Goal: Navigation & Orientation: Find specific page/section

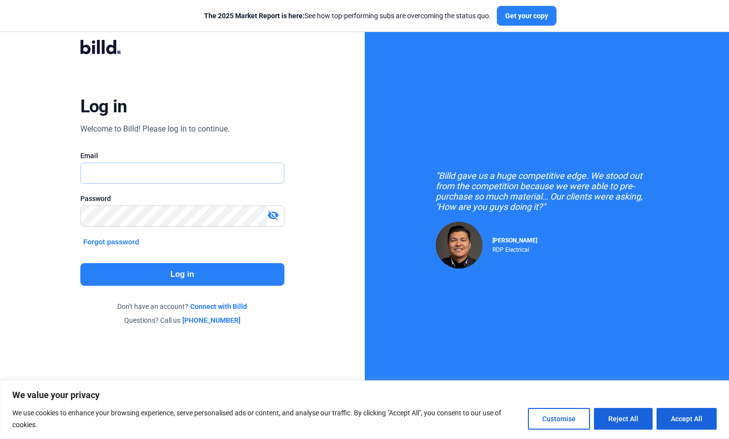
type input "[EMAIL_ADDRESS][DOMAIN_NAME]"
click at [197, 283] on button "Log in" at bounding box center [182, 274] width 204 height 23
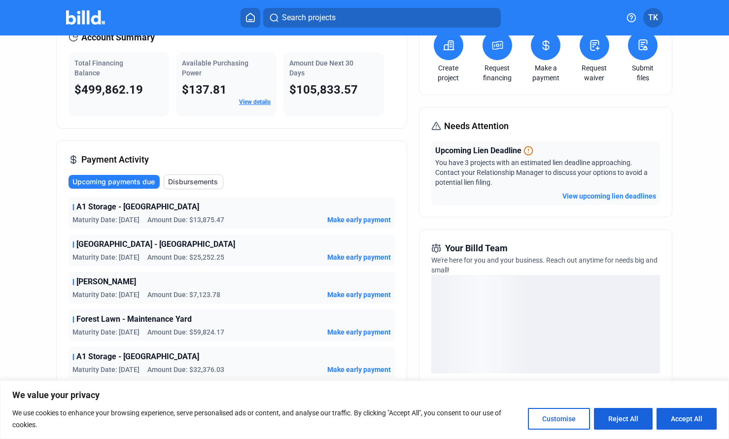
scroll to position [95, 0]
